Goal: Information Seeking & Learning: Learn about a topic

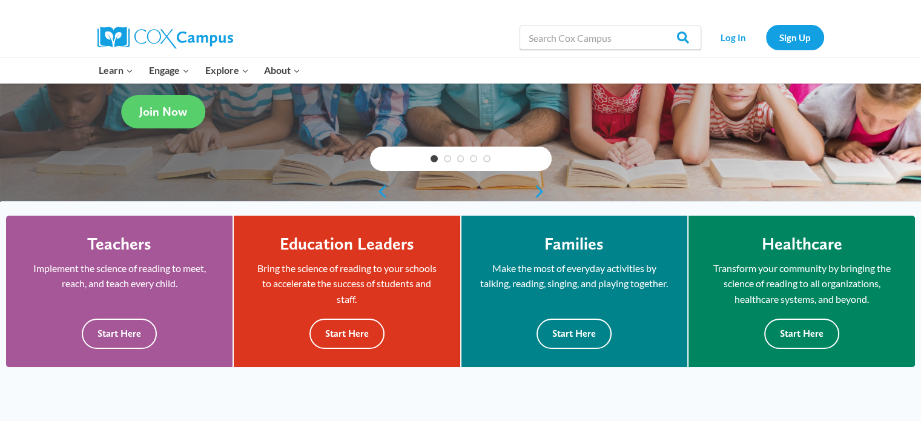
scroll to position [213, 0]
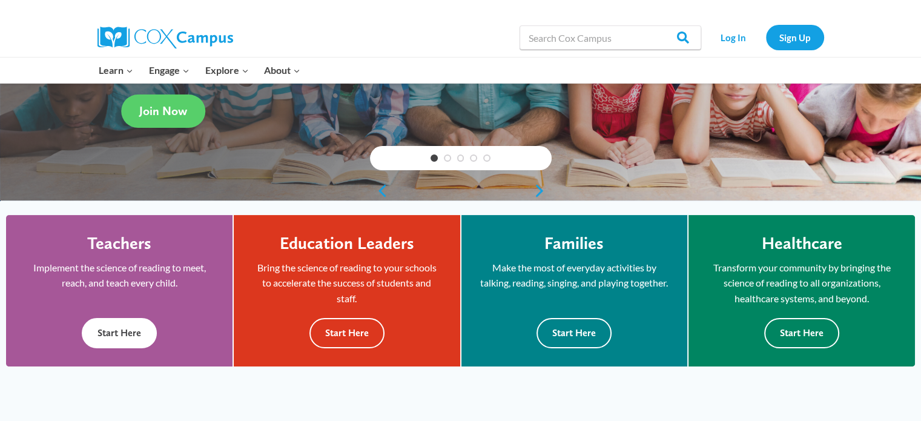
click at [131, 339] on button "Start Here" at bounding box center [119, 333] width 75 height 30
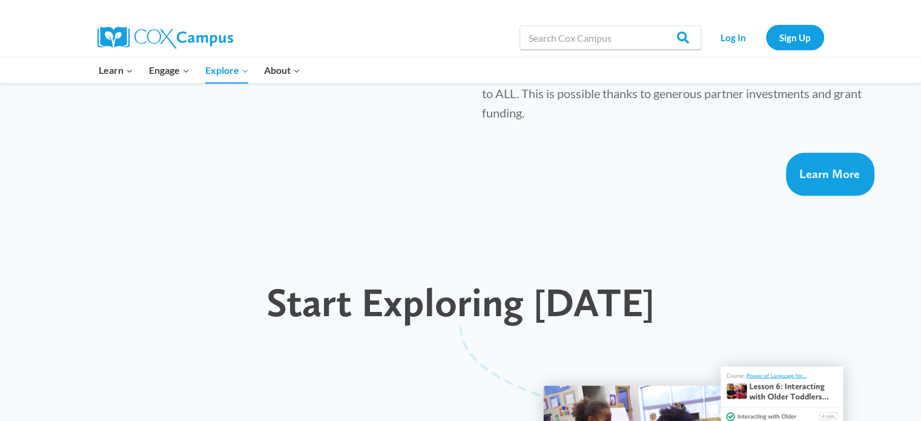
click at [533, 154] on div "Learn More" at bounding box center [449, 174] width 850 height 43
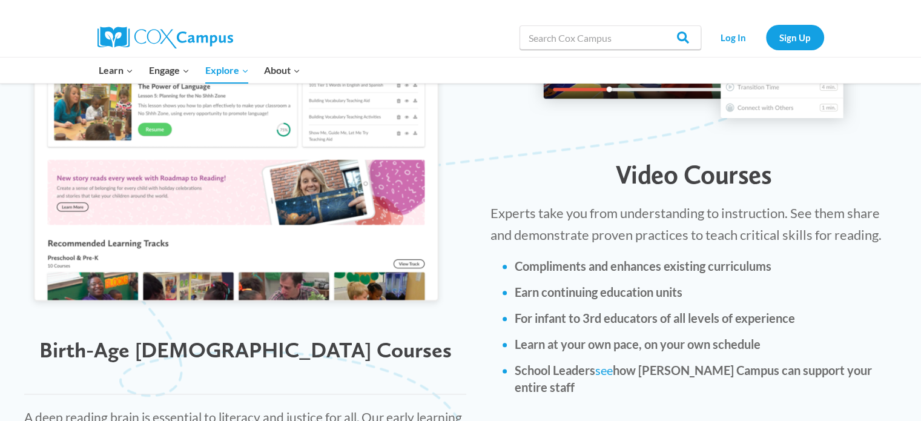
scroll to position [1375, 0]
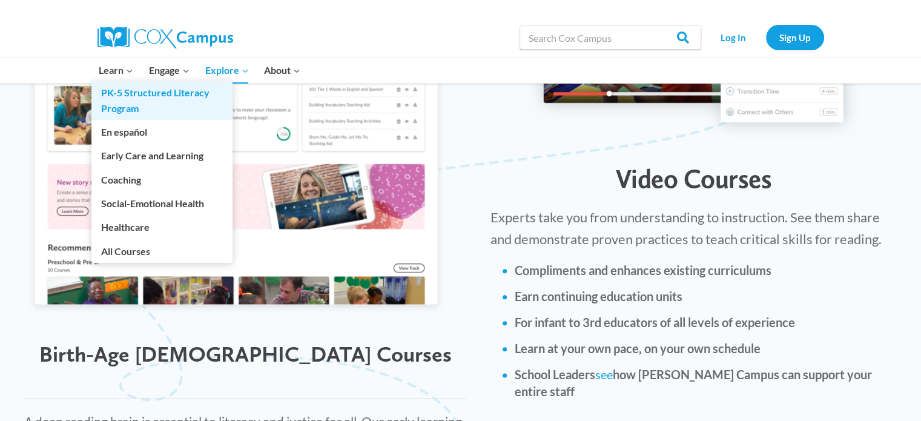
click at [150, 94] on link "PK-5 Structured Literacy Program" at bounding box center [161, 100] width 141 height 39
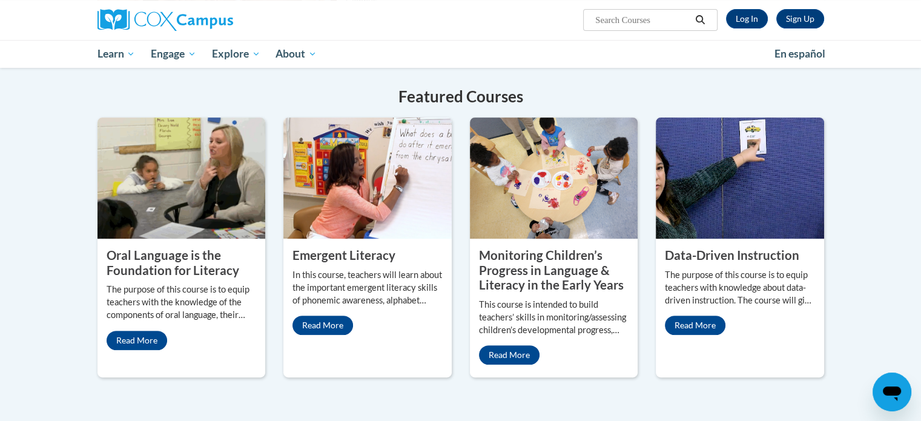
scroll to position [448, 0]
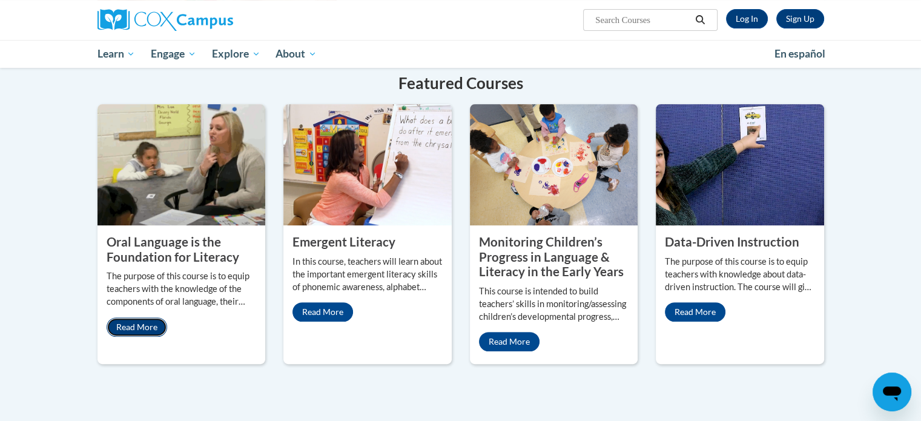
click at [137, 317] on link "Read More" at bounding box center [137, 326] width 61 height 19
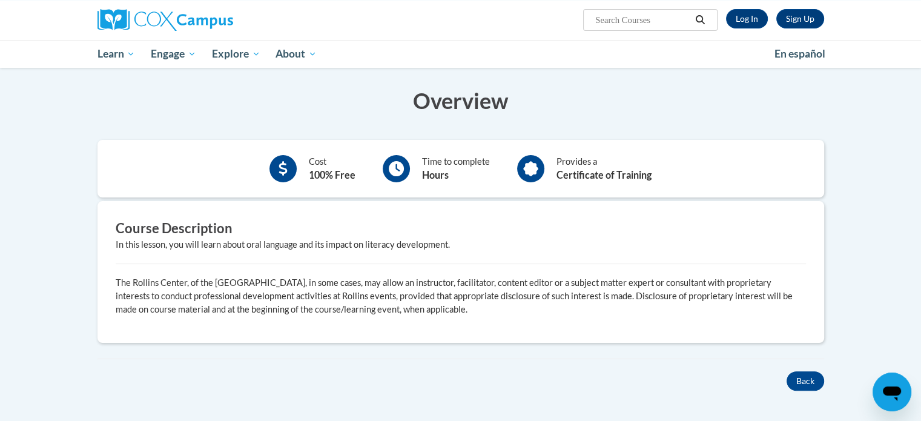
click at [333, 251] on div "Course Description In this lesson, you will learn about oral language and its i…" at bounding box center [461, 271] width 709 height 105
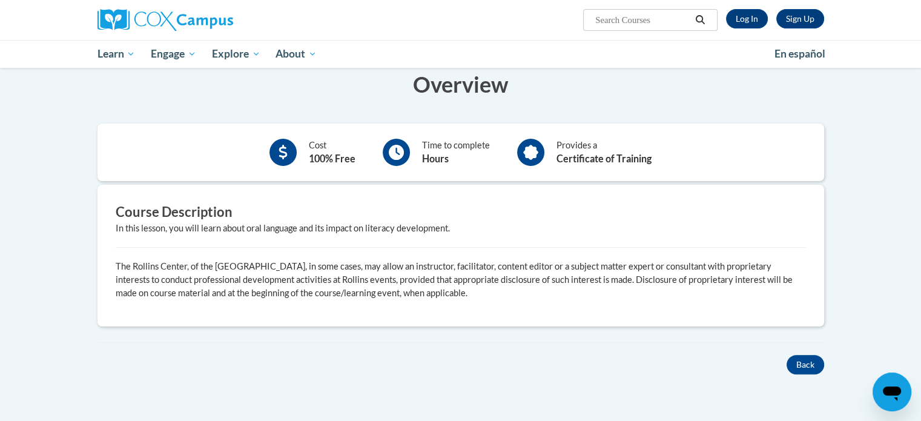
scroll to position [218, 0]
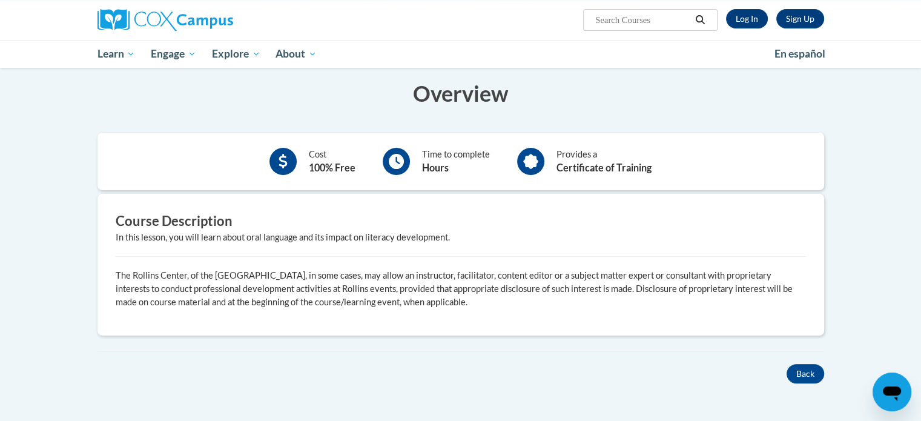
click at [233, 159] on div "Cost 100% Free Time to complete Hours Provides a Certificate of Training" at bounding box center [461, 161] width 727 height 39
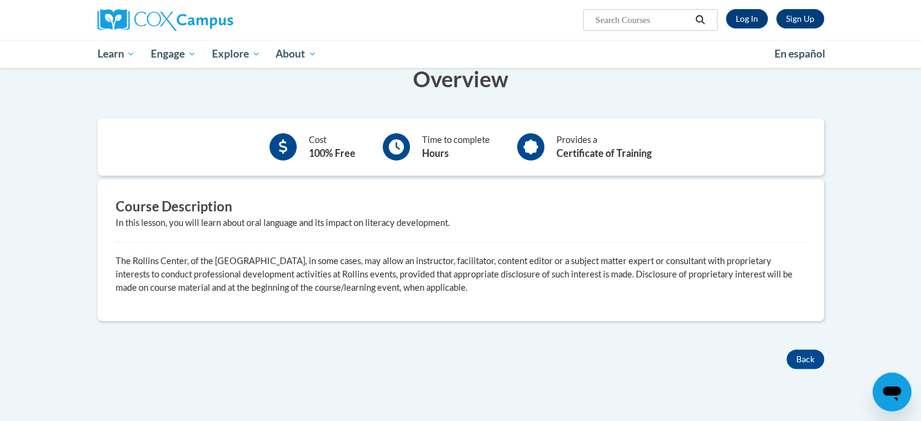
scroll to position [232, 0]
click at [233, 159] on div "Cost 100% Free Time to complete Hours Provides a Certificate of Training" at bounding box center [461, 147] width 727 height 39
click at [228, 226] on div "In this lesson, you will learn about oral language and its impact on literacy d…" at bounding box center [461, 223] width 690 height 13
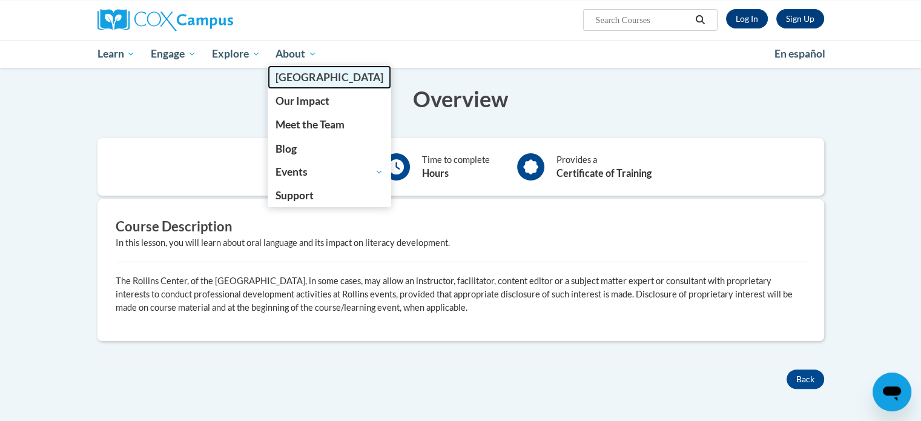
click at [281, 79] on span "[PERSON_NAME][GEOGRAPHIC_DATA]" at bounding box center [330, 77] width 108 height 13
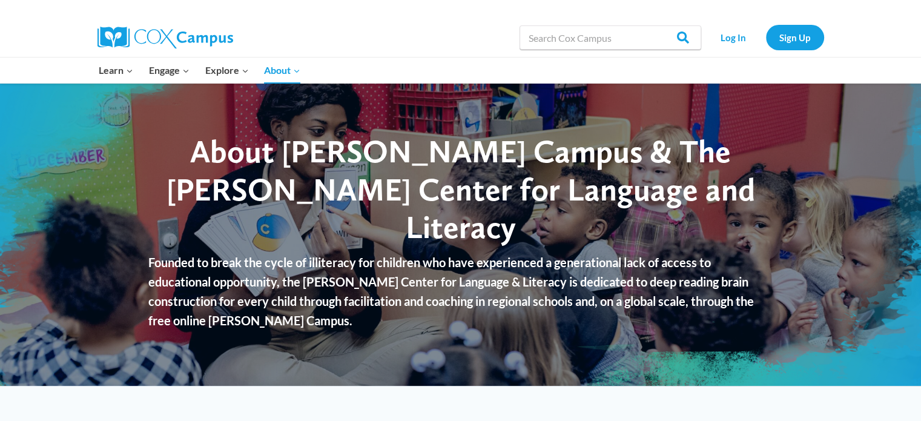
click at [55, 33] on div "Search in [URL][DOMAIN_NAME] Search Search Log In Sign Up" at bounding box center [460, 37] width 921 height 39
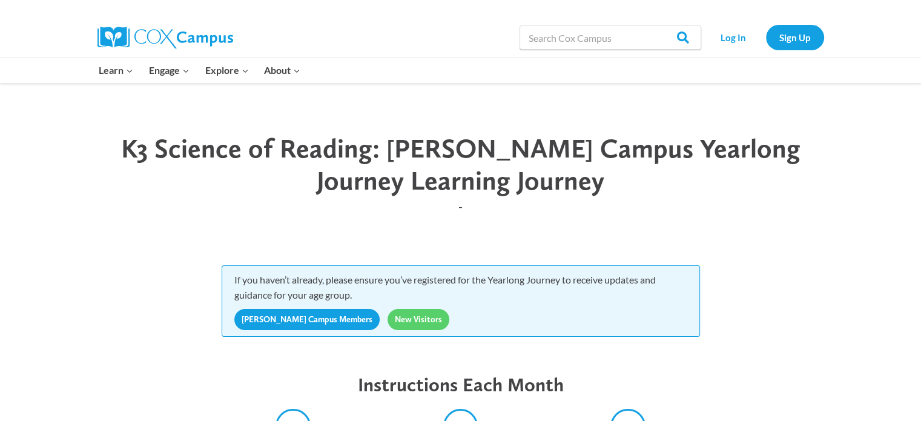
click at [383, 128] on header "K3 Science of Reading: Cox Campus Yearlong Journey Learning Journey -" at bounding box center [461, 174] width 727 height 109
click at [726, 39] on link "Log In" at bounding box center [733, 37] width 53 height 25
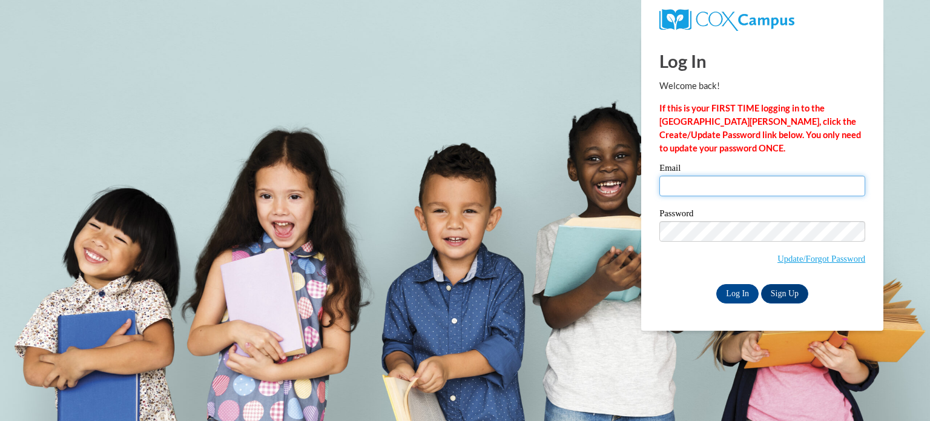
click at [681, 186] on input "Email" at bounding box center [763, 186] width 206 height 21
type input "lynn.kesler@stephenscountyschools.org"
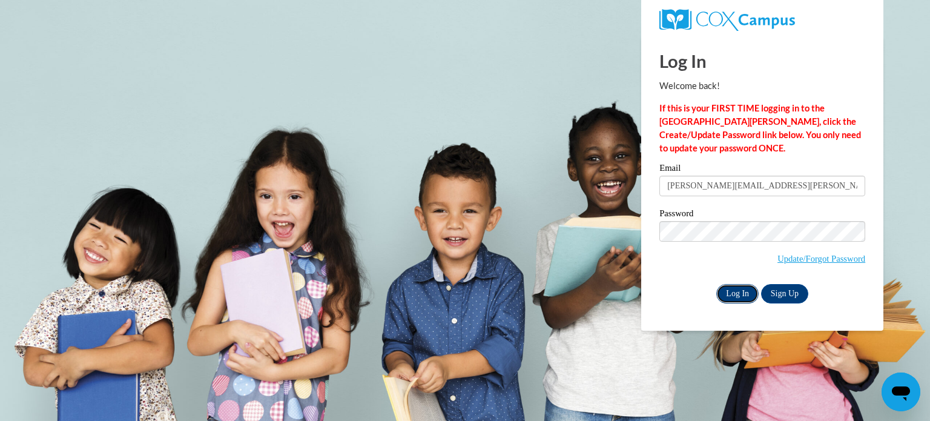
click at [730, 295] on input "Log In" at bounding box center [737, 293] width 42 height 19
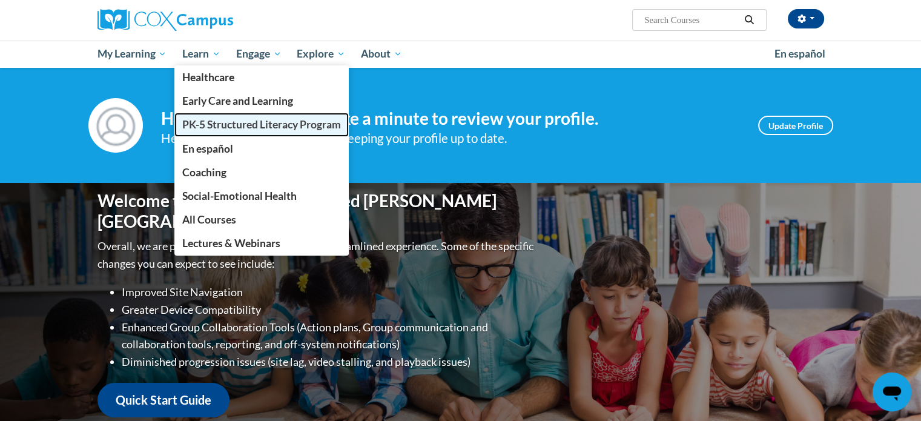
click at [210, 125] on span "PK-5 Structured Literacy Program" at bounding box center [261, 124] width 159 height 13
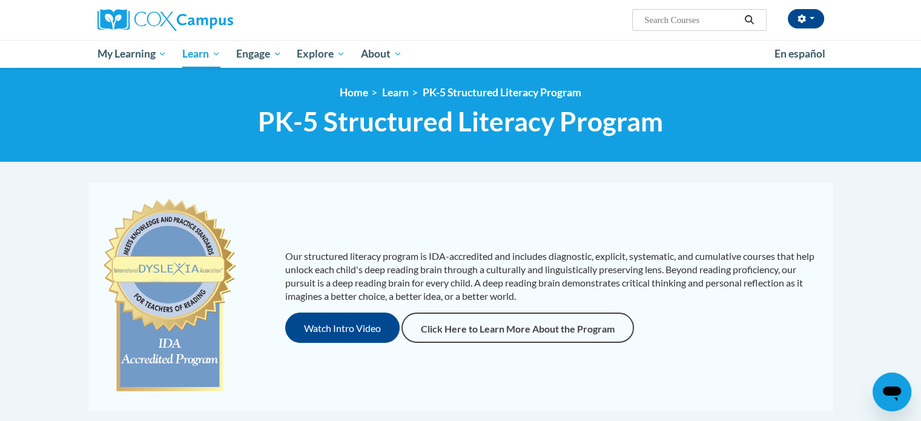
click at [291, 250] on p "Our structured literacy program is IDA-accredited and includes diagnostic, expl…" at bounding box center [553, 276] width 536 height 53
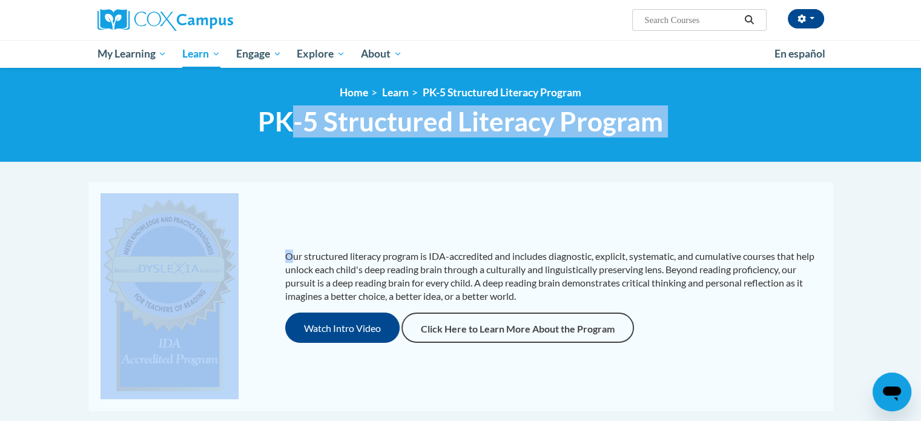
drag, startPoint x: 291, startPoint y: 247, endPoint x: 293, endPoint y: 148, distance: 99.3
click at [293, 148] on body "lynn kesler (America/New_York UTC-04:00) My Profile Inbox My Transcripts Log Ou…" at bounding box center [460, 419] width 921 height 838
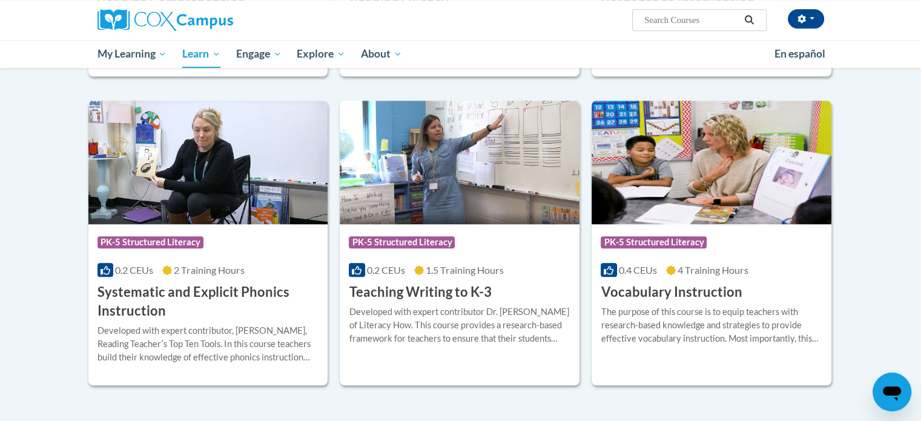
scroll to position [1284, 0]
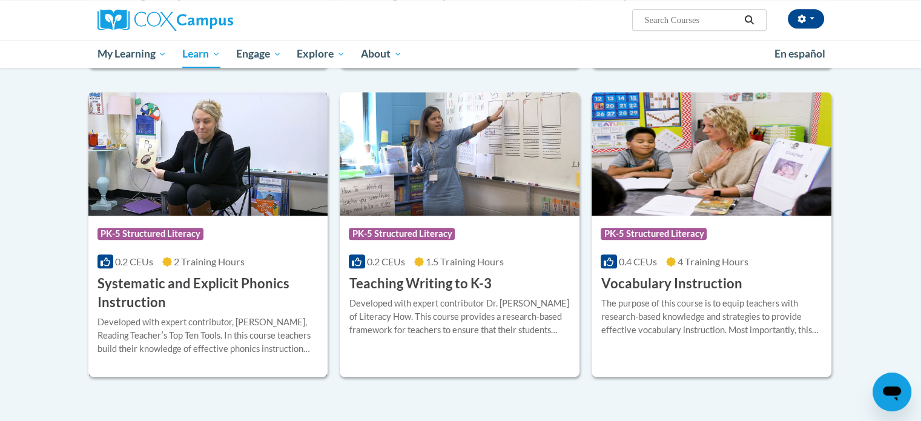
click at [148, 285] on h3 "Systematic and Explicit Phonics Instruction" at bounding box center [209, 293] width 222 height 38
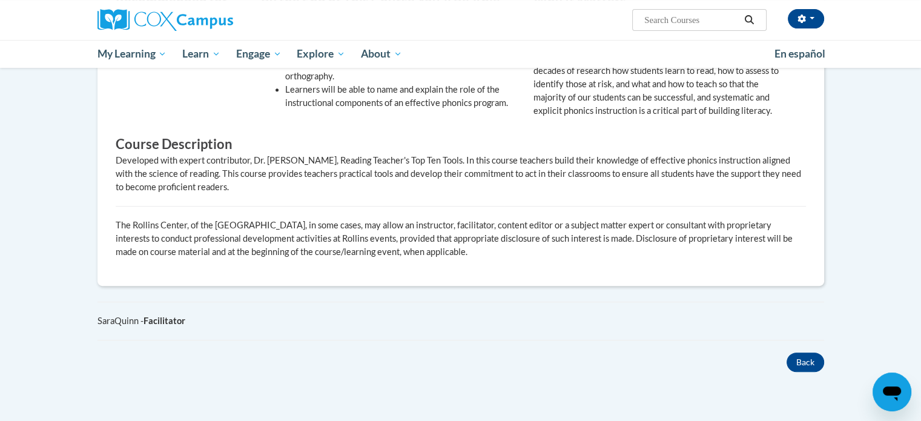
scroll to position [515, 0]
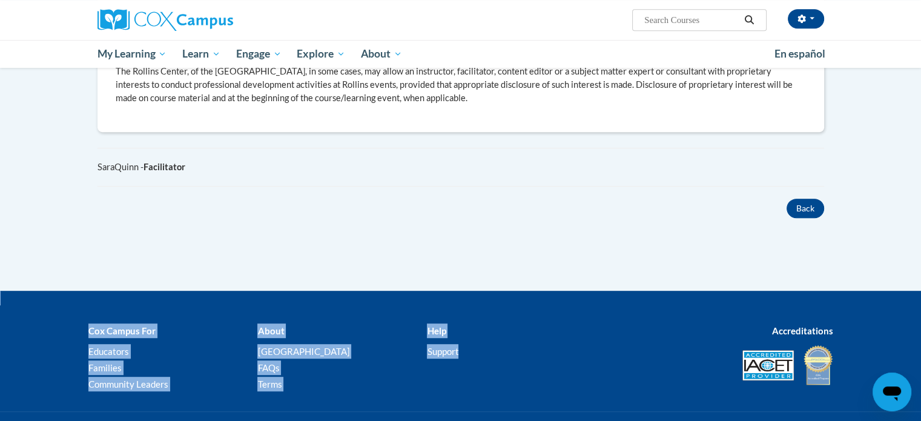
drag, startPoint x: 581, startPoint y: 418, endPoint x: 575, endPoint y: 449, distance: 31.4
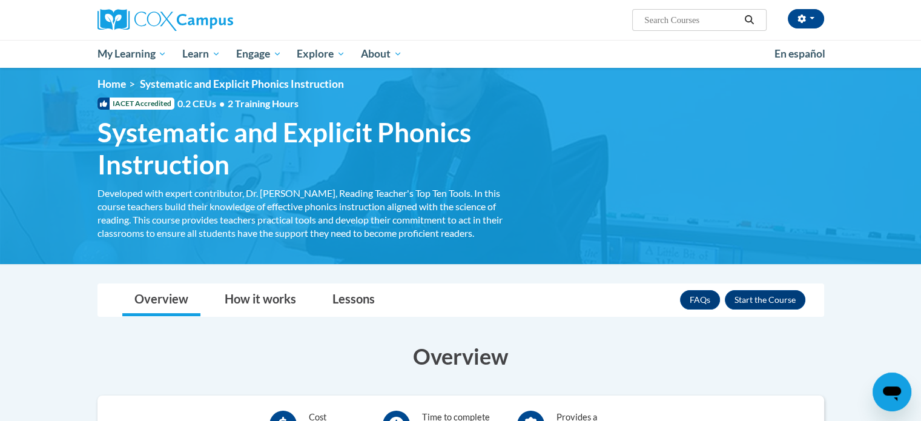
scroll to position [0, 0]
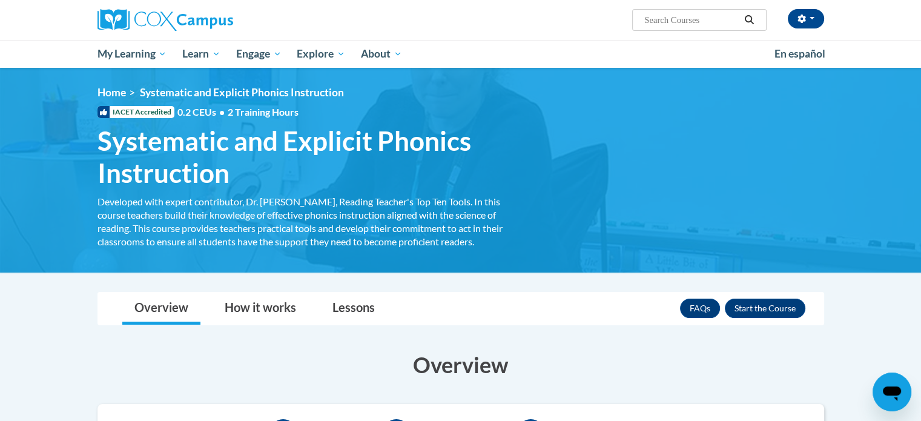
click at [670, 18] on input "Search..." at bounding box center [691, 20] width 97 height 15
type input "phonemic awareness"
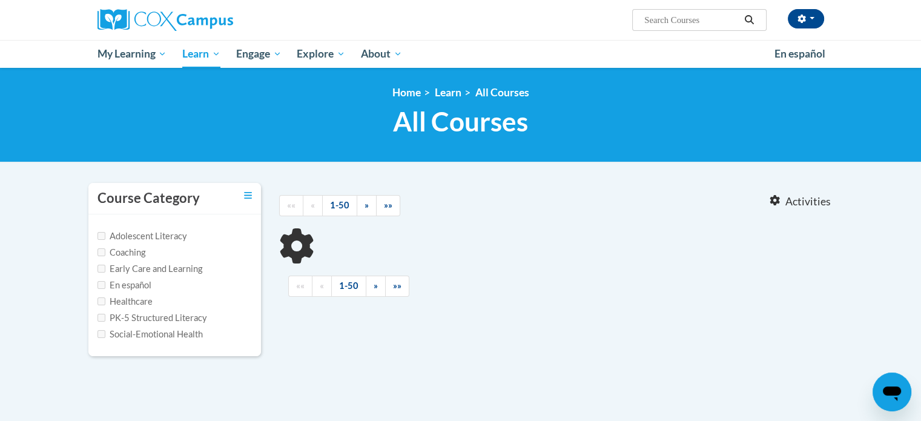
type input "phonemic awareness"
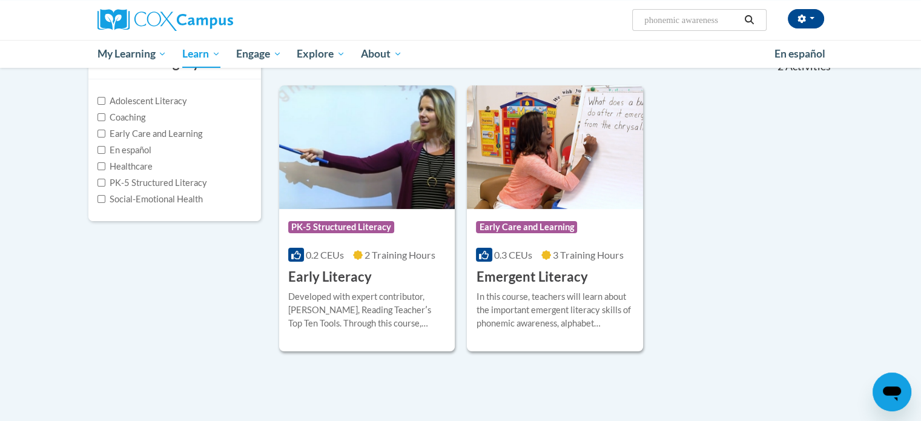
scroll to position [145, 0]
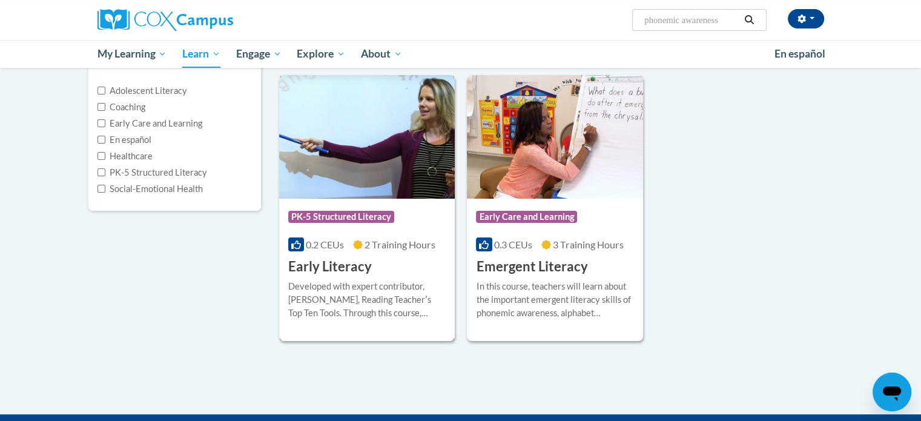
click at [322, 217] on span "PK-5 Structured Literacy" at bounding box center [341, 217] width 106 height 12
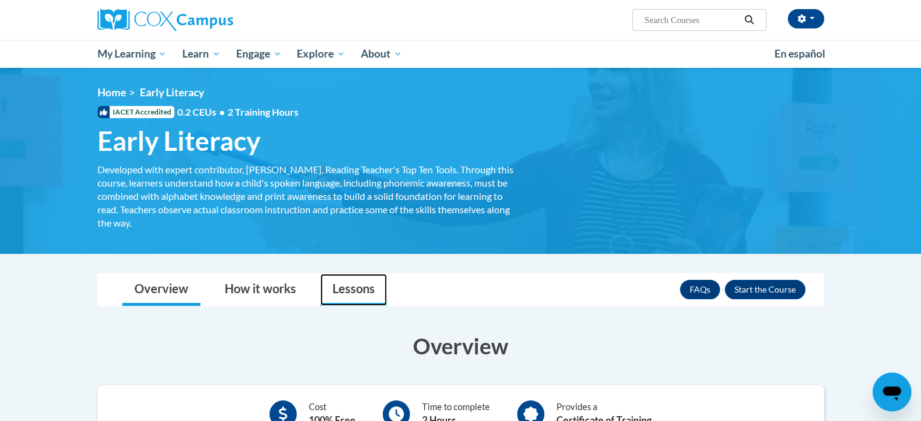
click at [345, 289] on link "Lessons" at bounding box center [353, 290] width 67 height 32
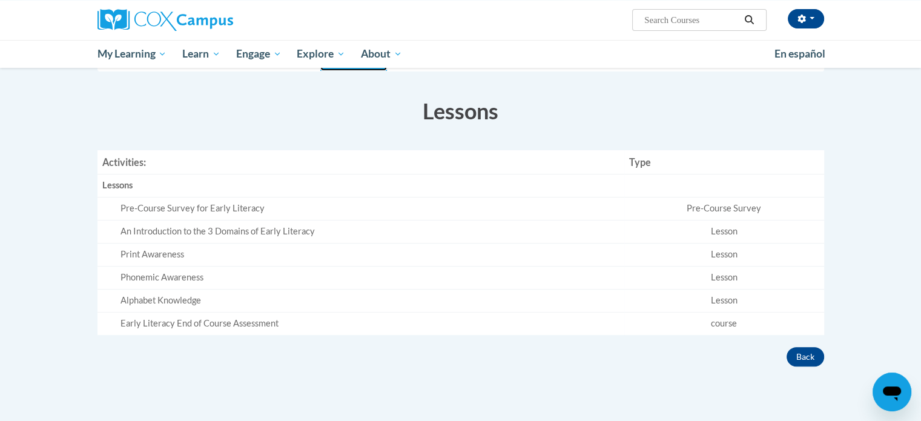
scroll to position [235, 0]
click at [727, 276] on td "Lesson" at bounding box center [724, 277] width 200 height 23
click at [185, 279] on div "Phonemic Awareness" at bounding box center [370, 277] width 499 height 13
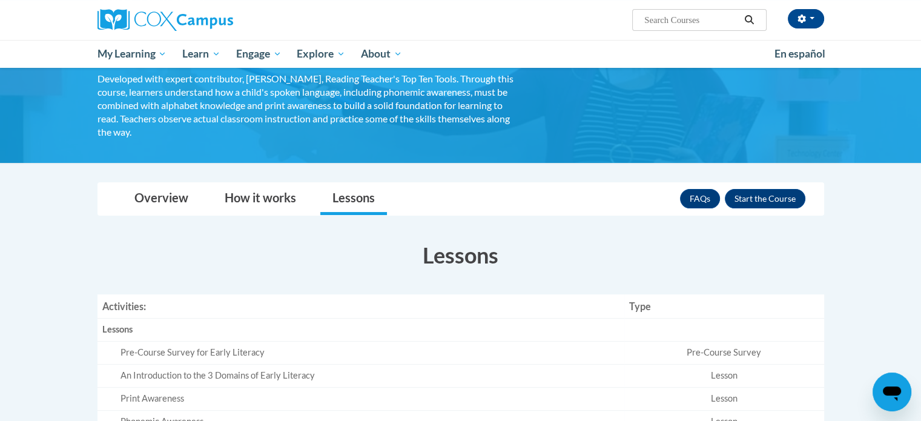
scroll to position [90, 0]
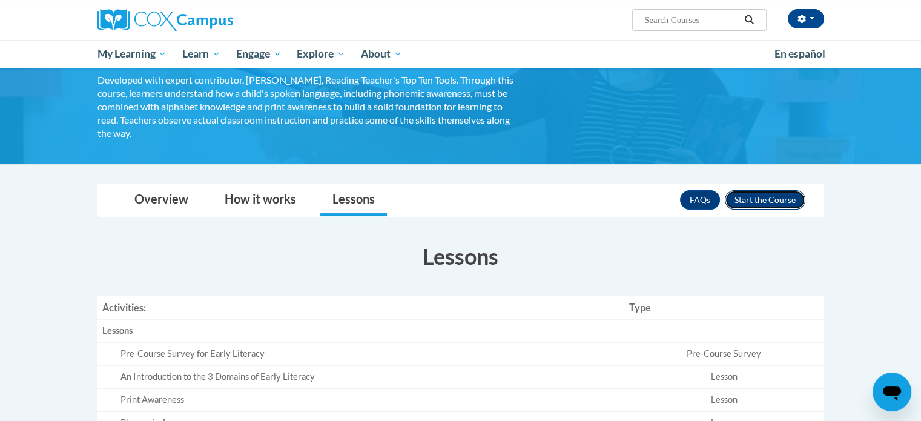
click at [740, 205] on button "Enroll" at bounding box center [765, 199] width 81 height 19
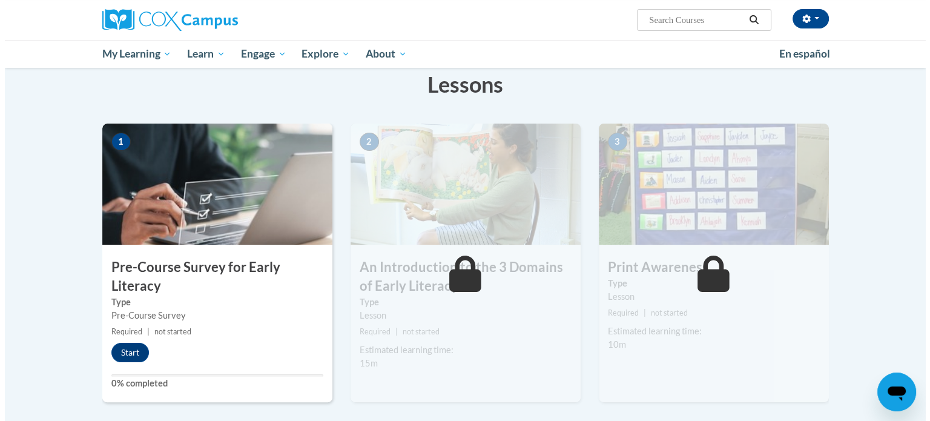
scroll to position [191, 0]
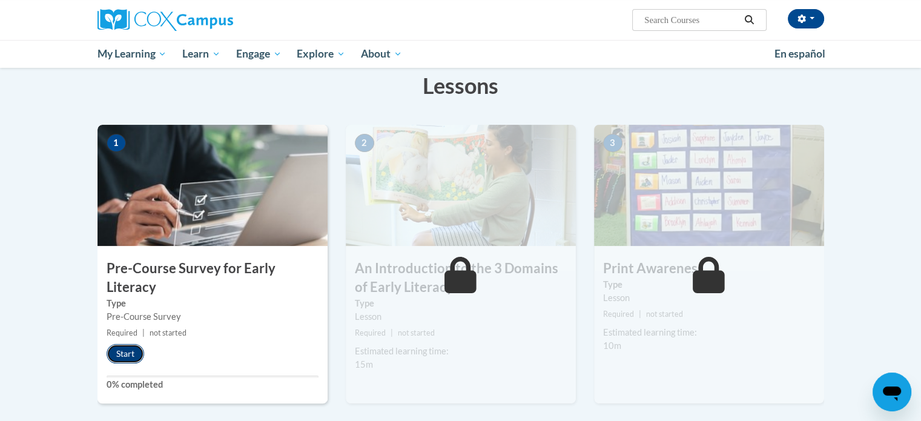
click at [126, 350] on button "Start" at bounding box center [126, 353] width 38 height 19
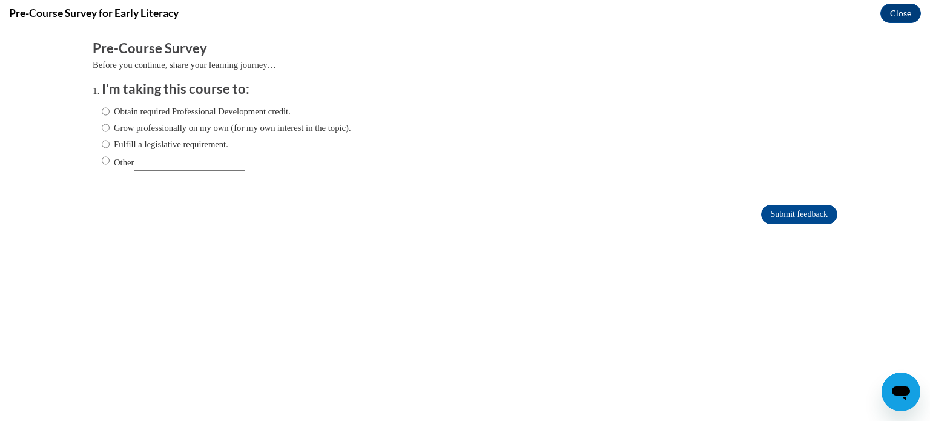
scroll to position [0, 0]
click at [102, 128] on input "Grow professionally on my own (for my own interest in the topic)." at bounding box center [106, 127] width 8 height 13
radio input "true"
click at [809, 213] on input "Submit feedback" at bounding box center [799, 214] width 76 height 19
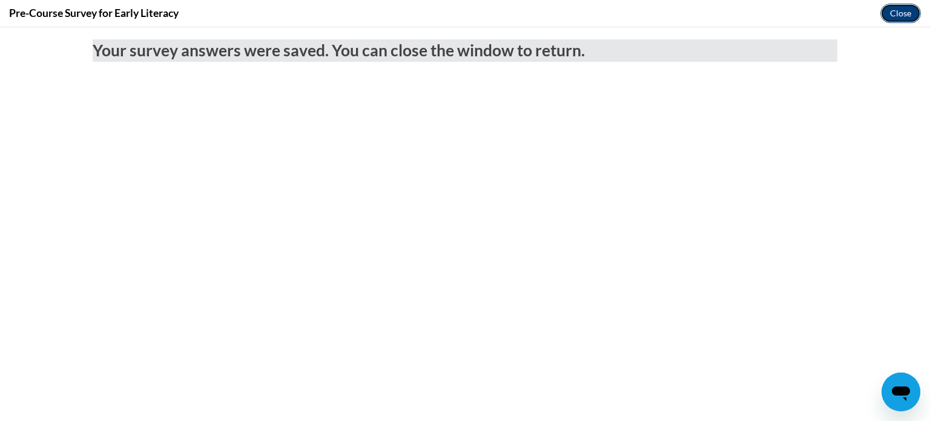
click at [891, 15] on button "Close" at bounding box center [901, 13] width 41 height 19
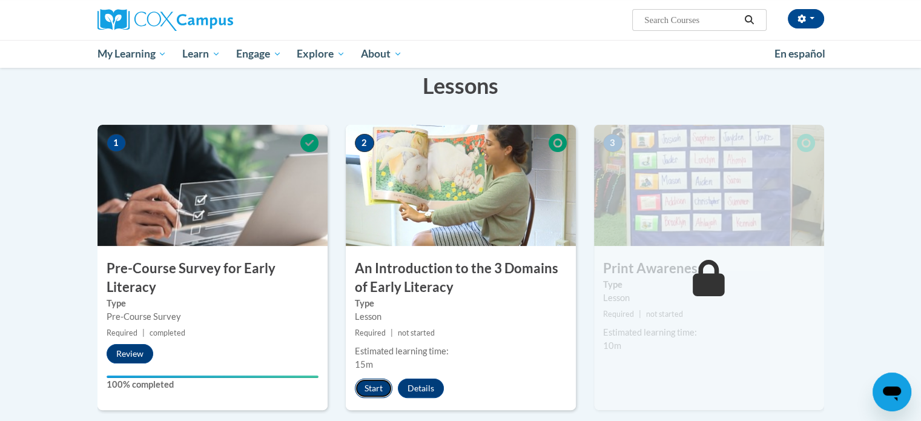
click at [372, 392] on button "Start" at bounding box center [374, 388] width 38 height 19
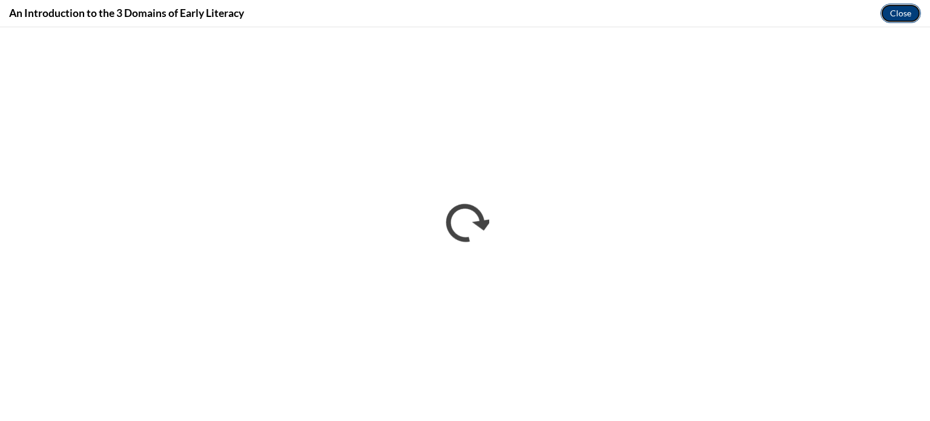
click at [898, 13] on button "Close" at bounding box center [901, 13] width 41 height 19
